Goal: Task Accomplishment & Management: Use online tool/utility

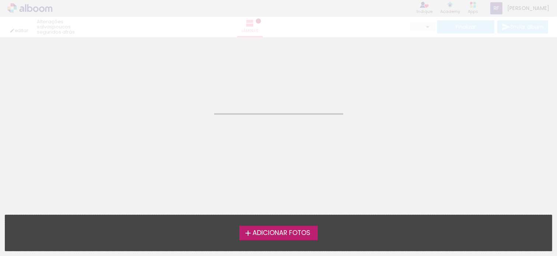
click at [323, 94] on neon-animatable "Confirmar Cancelar" at bounding box center [278, 74] width 557 height 75
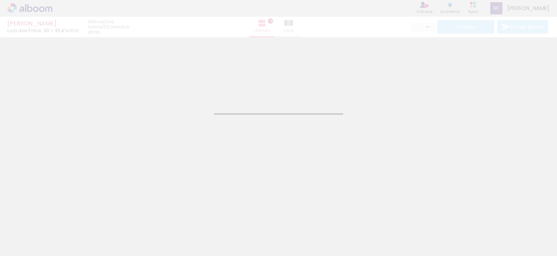
click at [24, 10] on div "ANDRE Loja das Fotos: 30 × 30 editar 22 minutos atrás. Lâminas 18 Capa Finaliza…" at bounding box center [278, 18] width 557 height 37
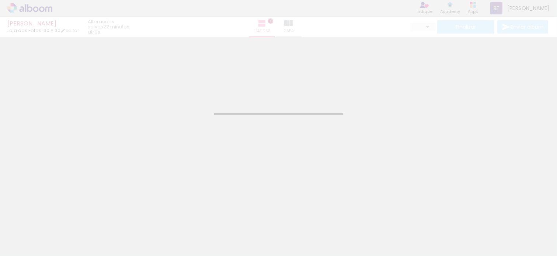
click at [24, 10] on div "ANDRE Loja das Fotos: 30 × 30 editar 22 minutos atrás. Lâminas 18 Capa Finaliza…" at bounding box center [278, 18] width 557 height 37
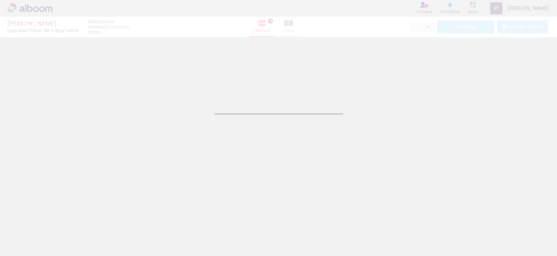
click at [24, 10] on div "ANDRE Loja das Fotos: 30 × 30 editar 22 minutos atrás. Lâminas 18 Capa Finaliza…" at bounding box center [278, 18] width 557 height 37
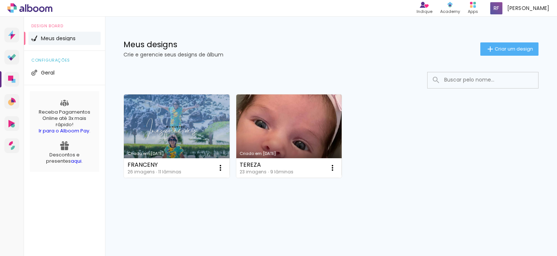
click at [150, 226] on div "Criado em [DATE] FRANCENY 26 imagens ∙ 11 lâminas Abrir Fazer uma cópia Excluir…" at bounding box center [331, 155] width 452 height 182
